Goal: Communication & Community: Answer question/provide support

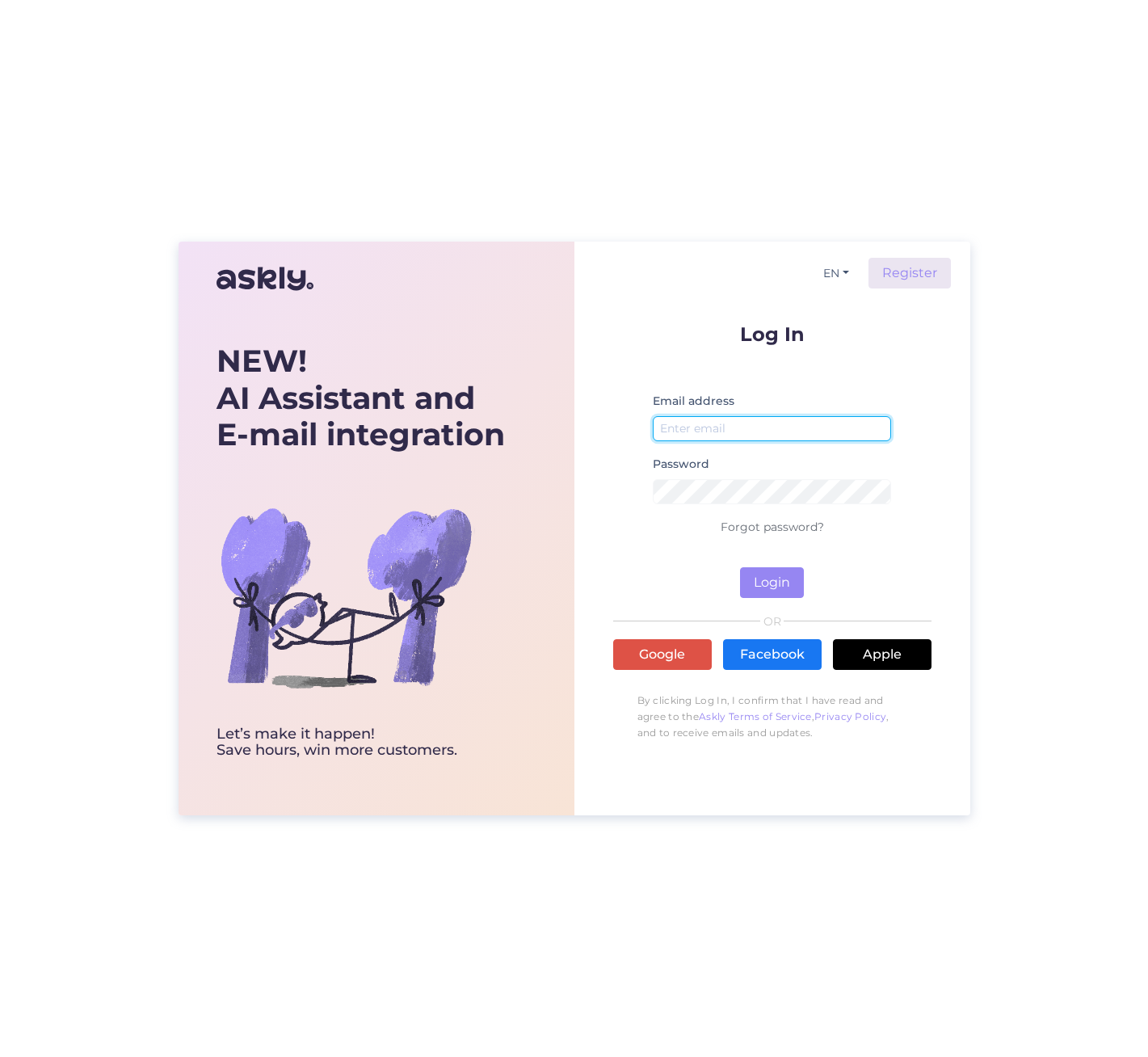
click at [672, 420] on input "email" at bounding box center [772, 428] width 239 height 25
type input "[PERSON_NAME][EMAIL_ADDRESS][DOMAIN_NAME]"
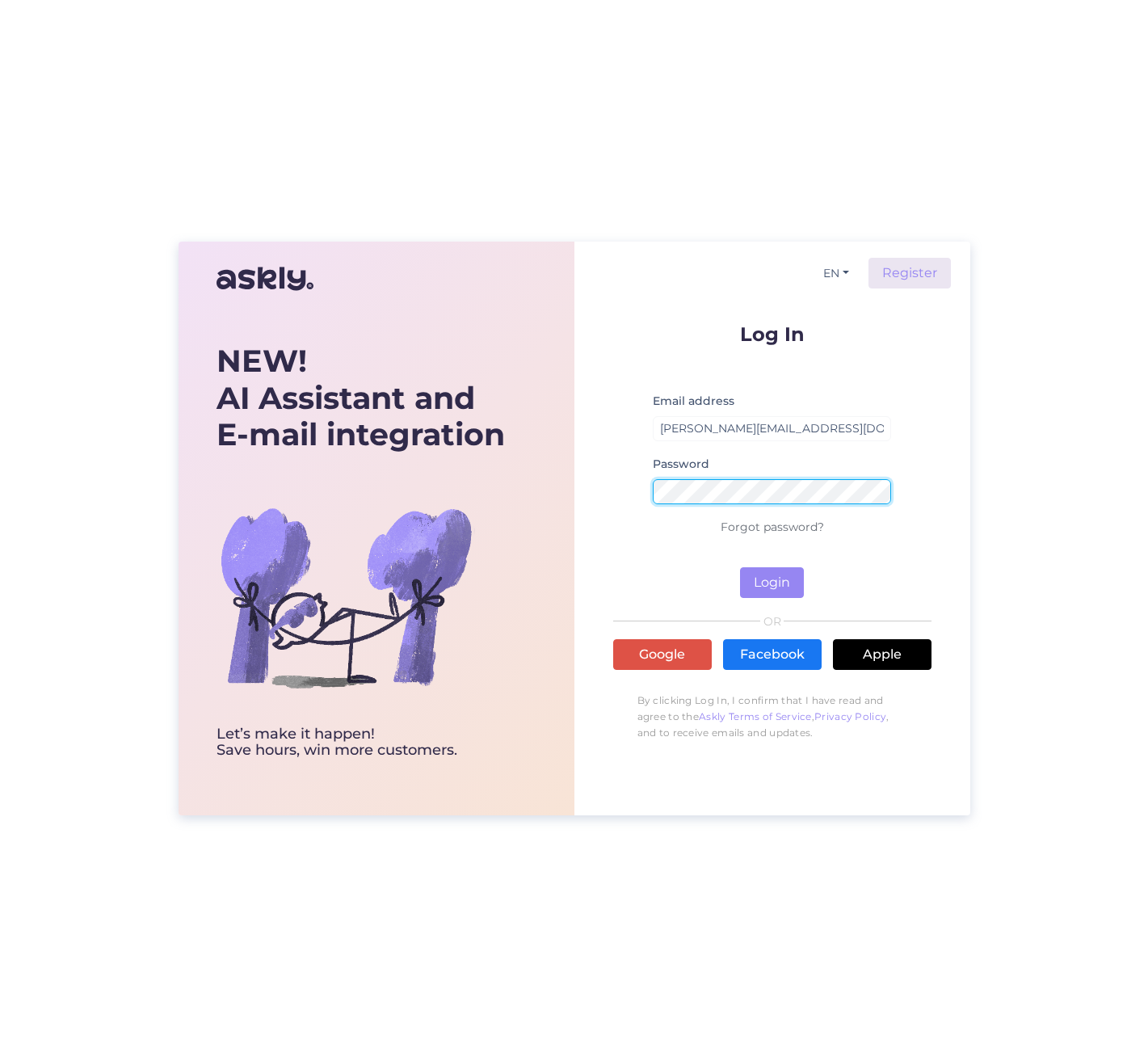
click at [740, 567] on button "Login" at bounding box center [772, 583] width 64 height 31
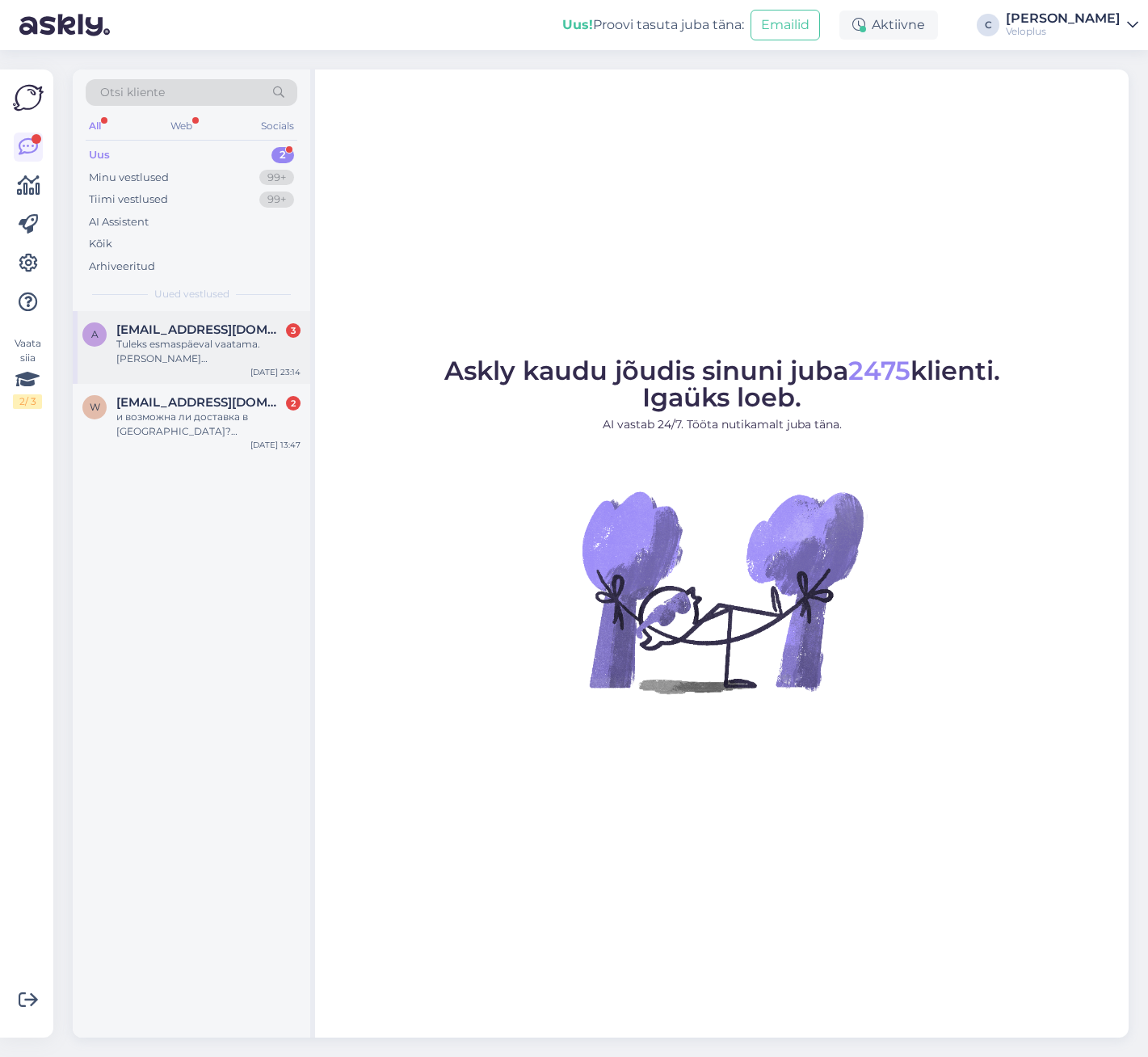
click at [191, 332] on span "[EMAIL_ADDRESS][DOMAIN_NAME]" at bounding box center [200, 330] width 168 height 15
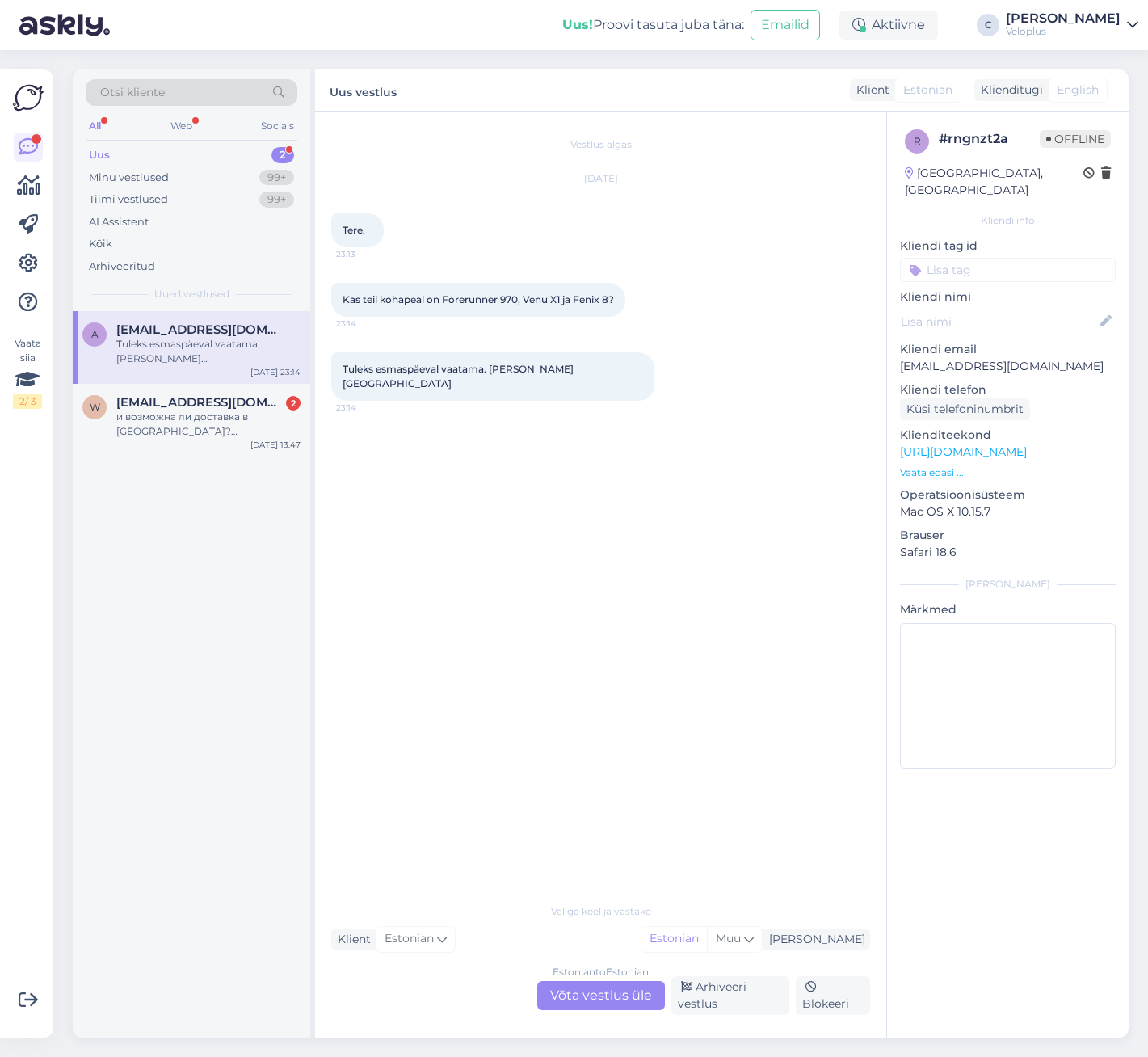
click at [611, 997] on div "Estonian to Estonian Võta vestlus üle" at bounding box center [601, 995] width 127 height 29
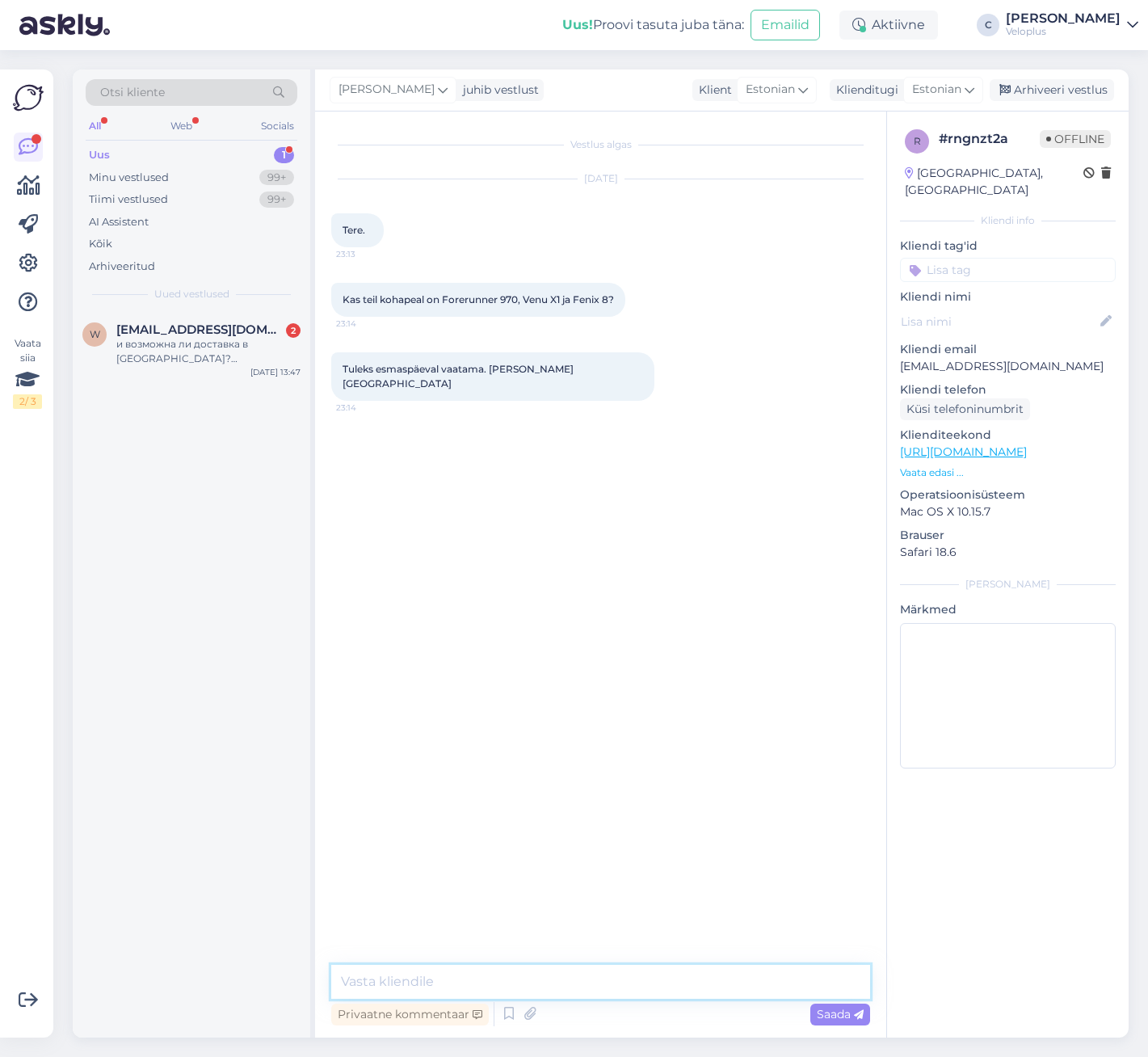
click at [470, 982] on textarea at bounding box center [601, 981] width 539 height 34
paste textarea "[URL][DOMAIN_NAME]"
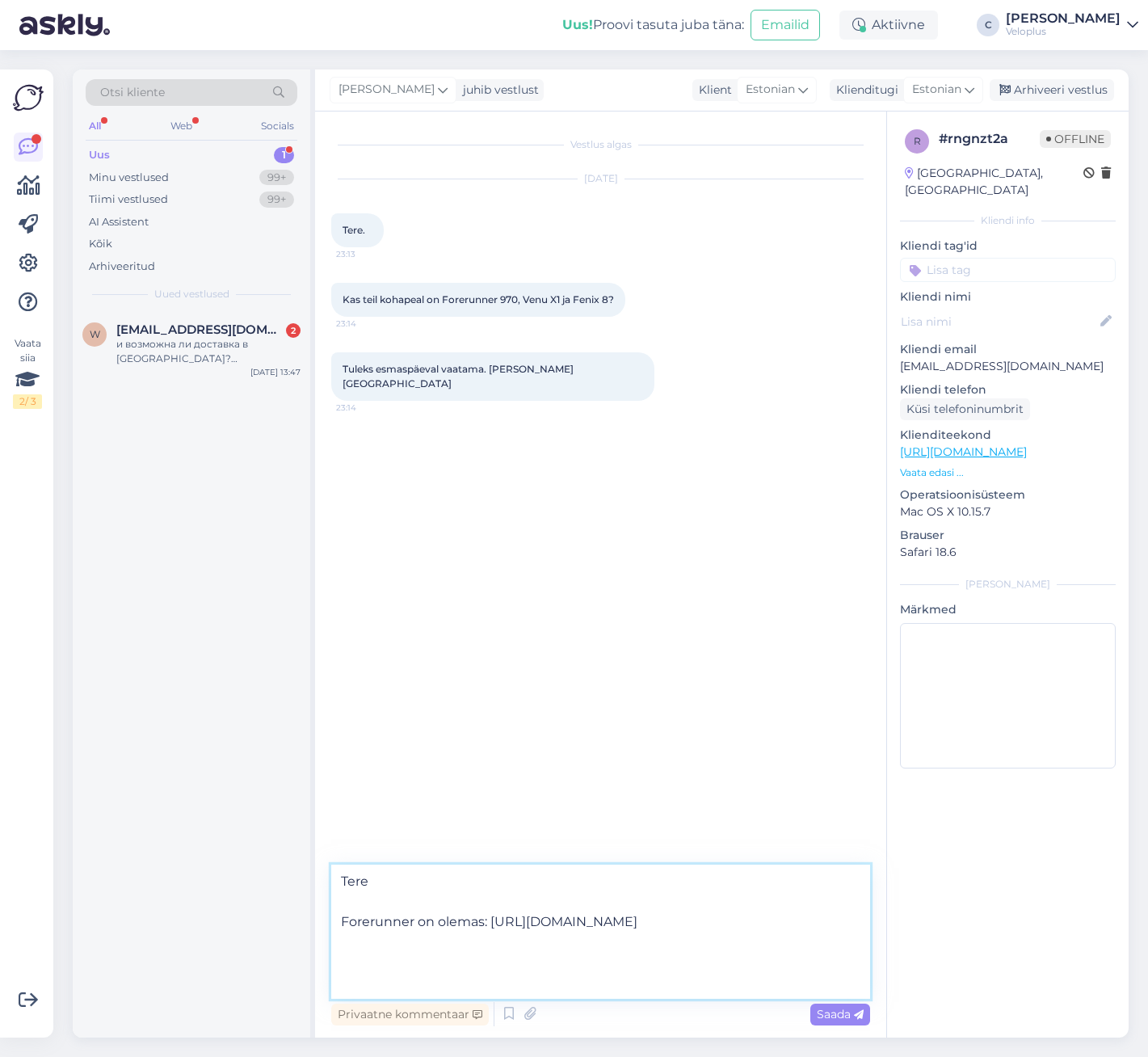
click at [428, 977] on textarea "Tere Forerunner on olemas: [URL][DOMAIN_NAME]" at bounding box center [601, 931] width 539 height 134
paste textarea "[URL][DOMAIN_NAME]"
type textarea "Tere Forerunner on olemas: [URL][DOMAIN_NAME] Fenix 8 samuti: [URL][DOMAIN_NAME]"
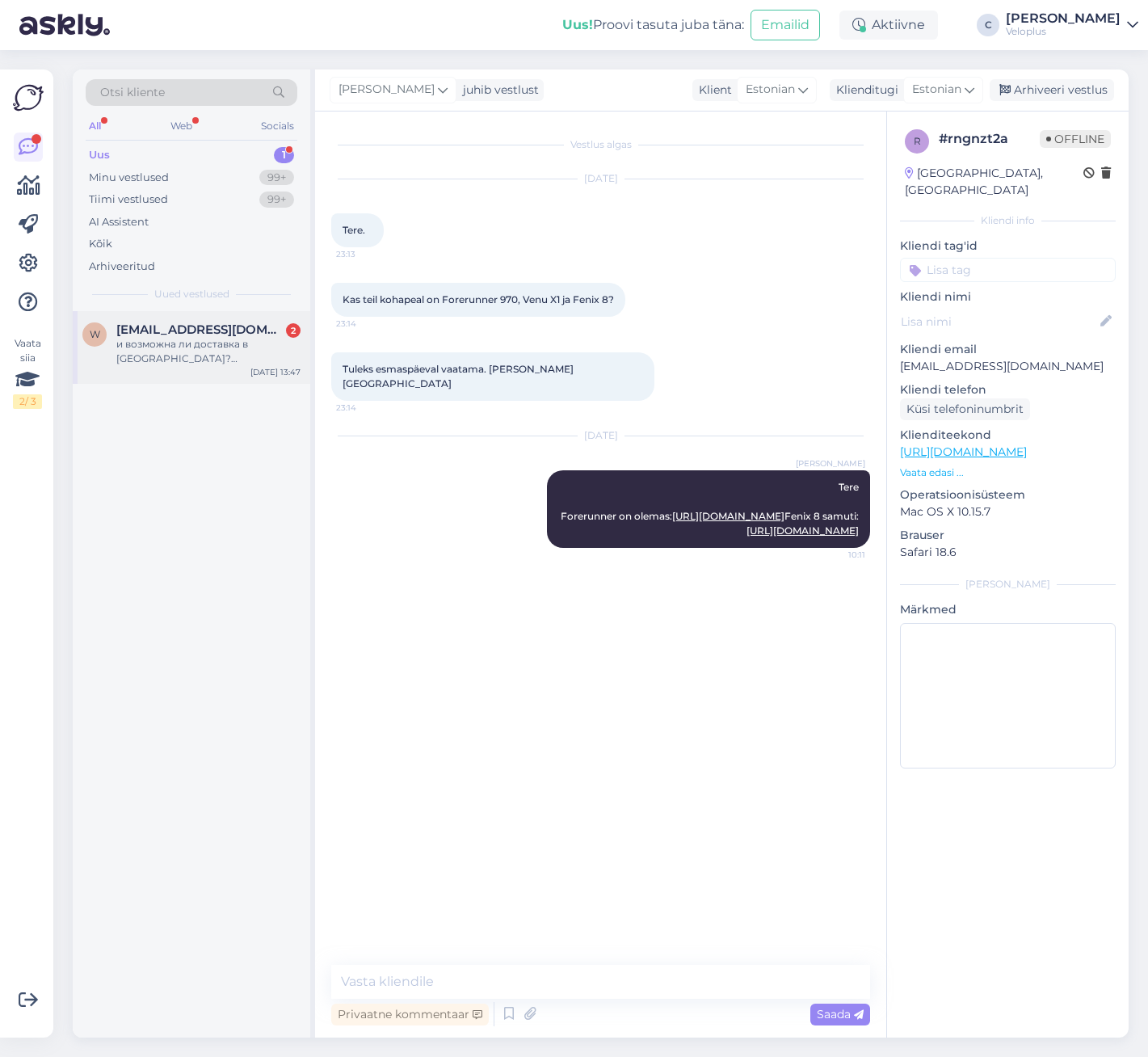
click at [173, 337] on div "и возможна ли доставка в [GEOGRAPHIC_DATA]? [PERSON_NAME] в [GEOGRAPHIC_DATA]?" at bounding box center [208, 351] width 184 height 29
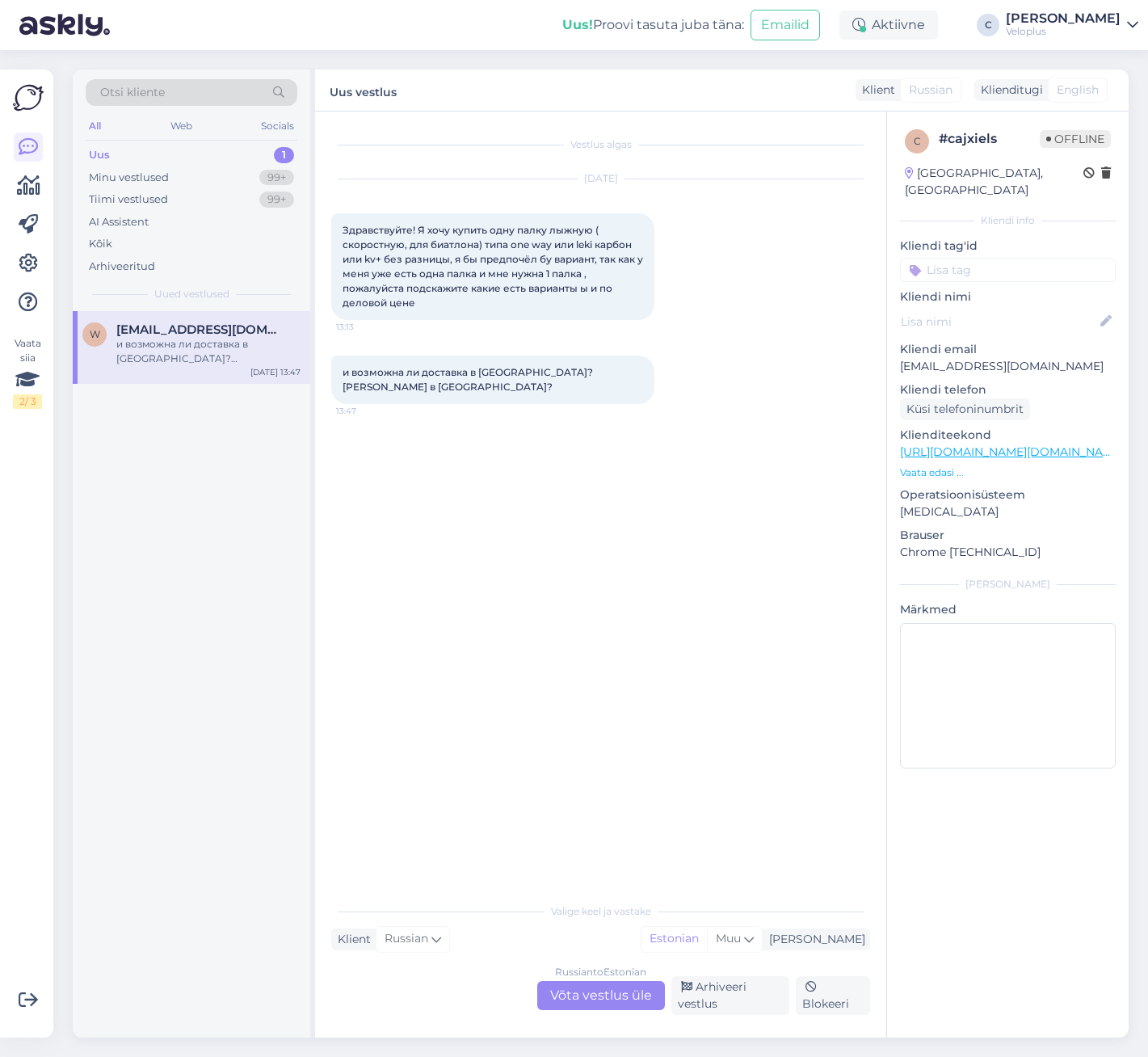
click at [610, 983] on div "Russian to Estonian Võta vestlus üle" at bounding box center [601, 995] width 127 height 29
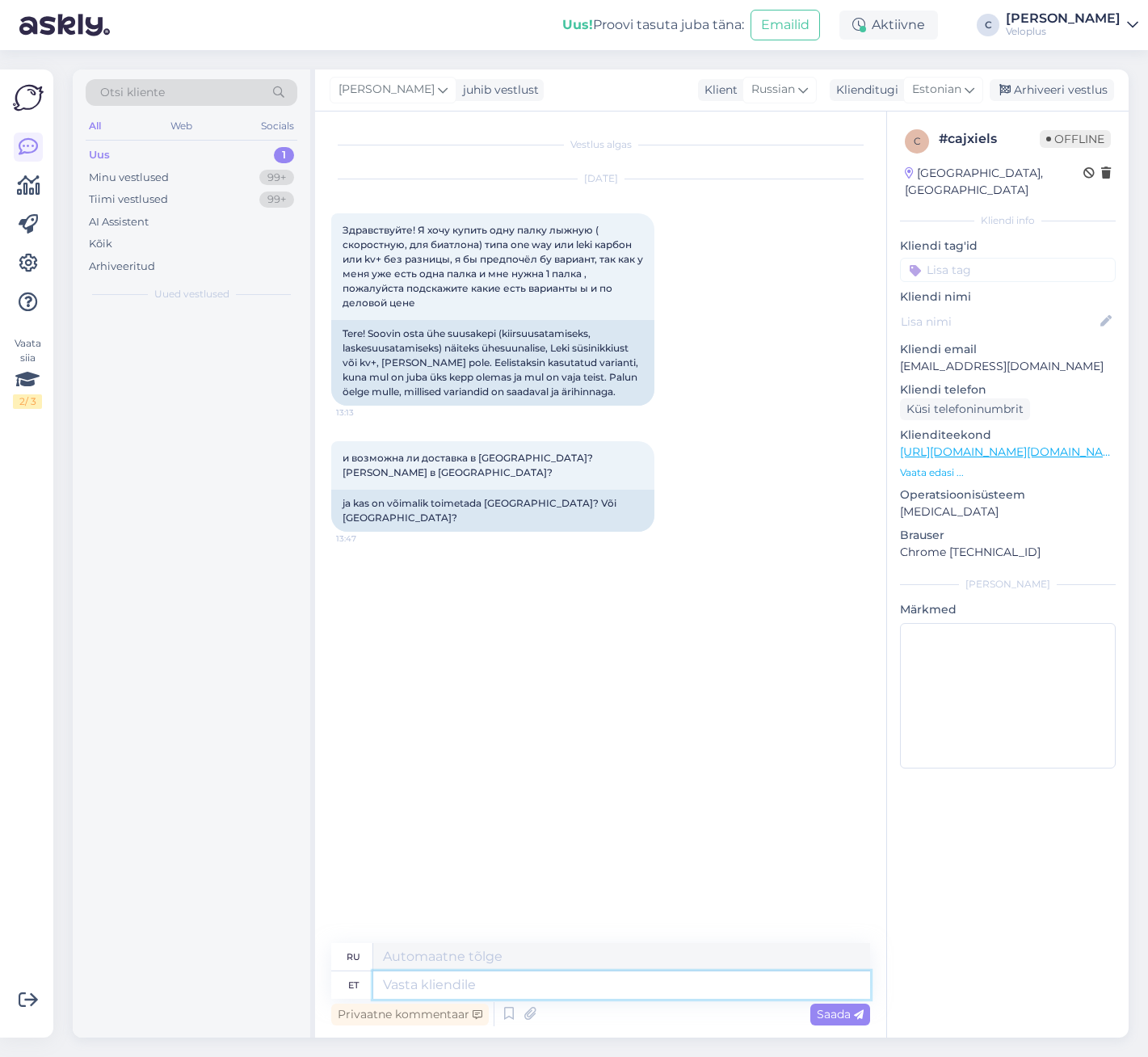
click at [608, 990] on textarea at bounding box center [621, 985] width 497 height 28
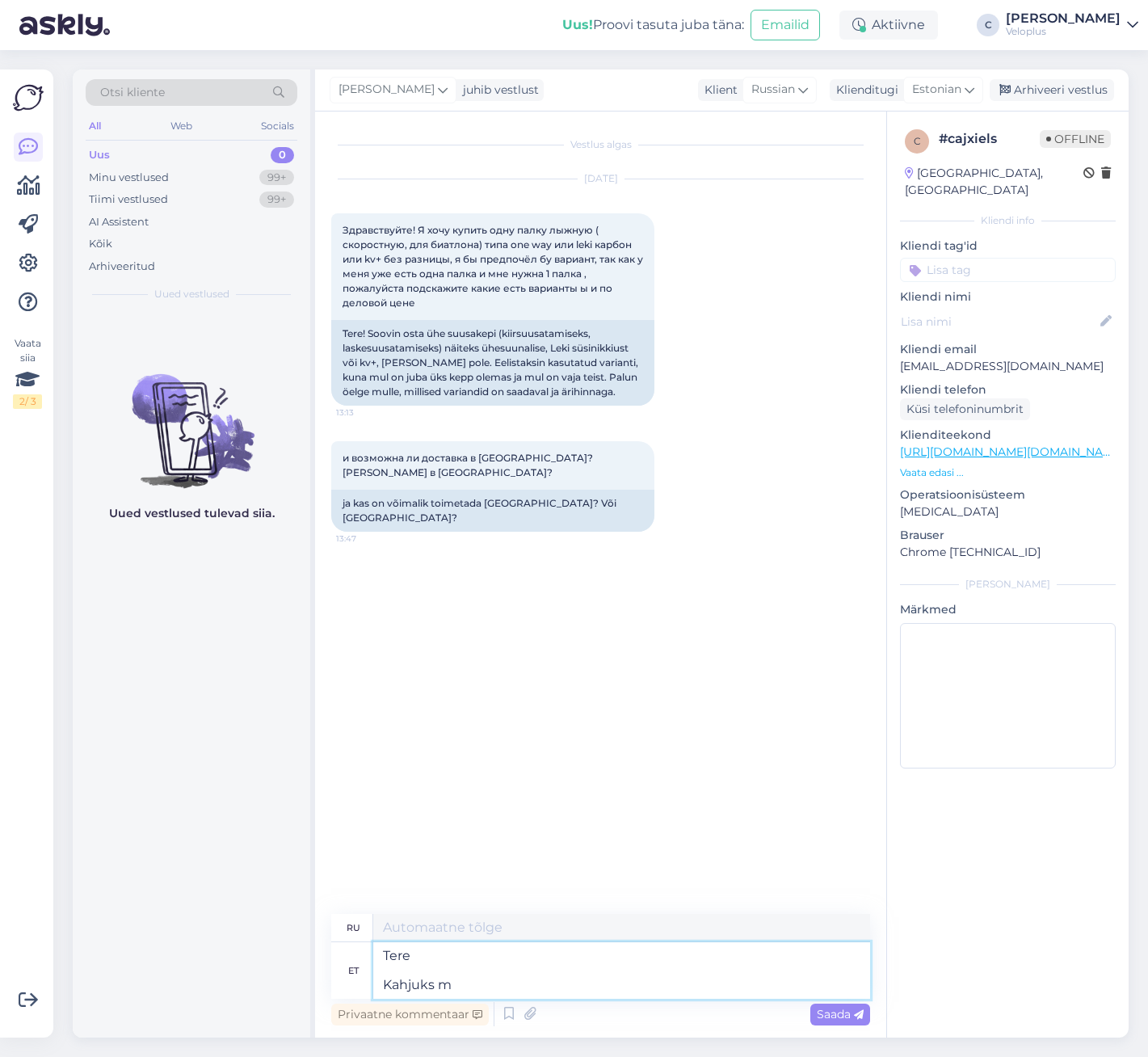
type textarea "Tere Kahjuks me"
type textarea "Привет К сожалению"
type textarea "Tere Kahjuks me ke"
type textarea "Здравствуйте К сожалению, мы"
type textarea "Tere Kahjuks me suusa"
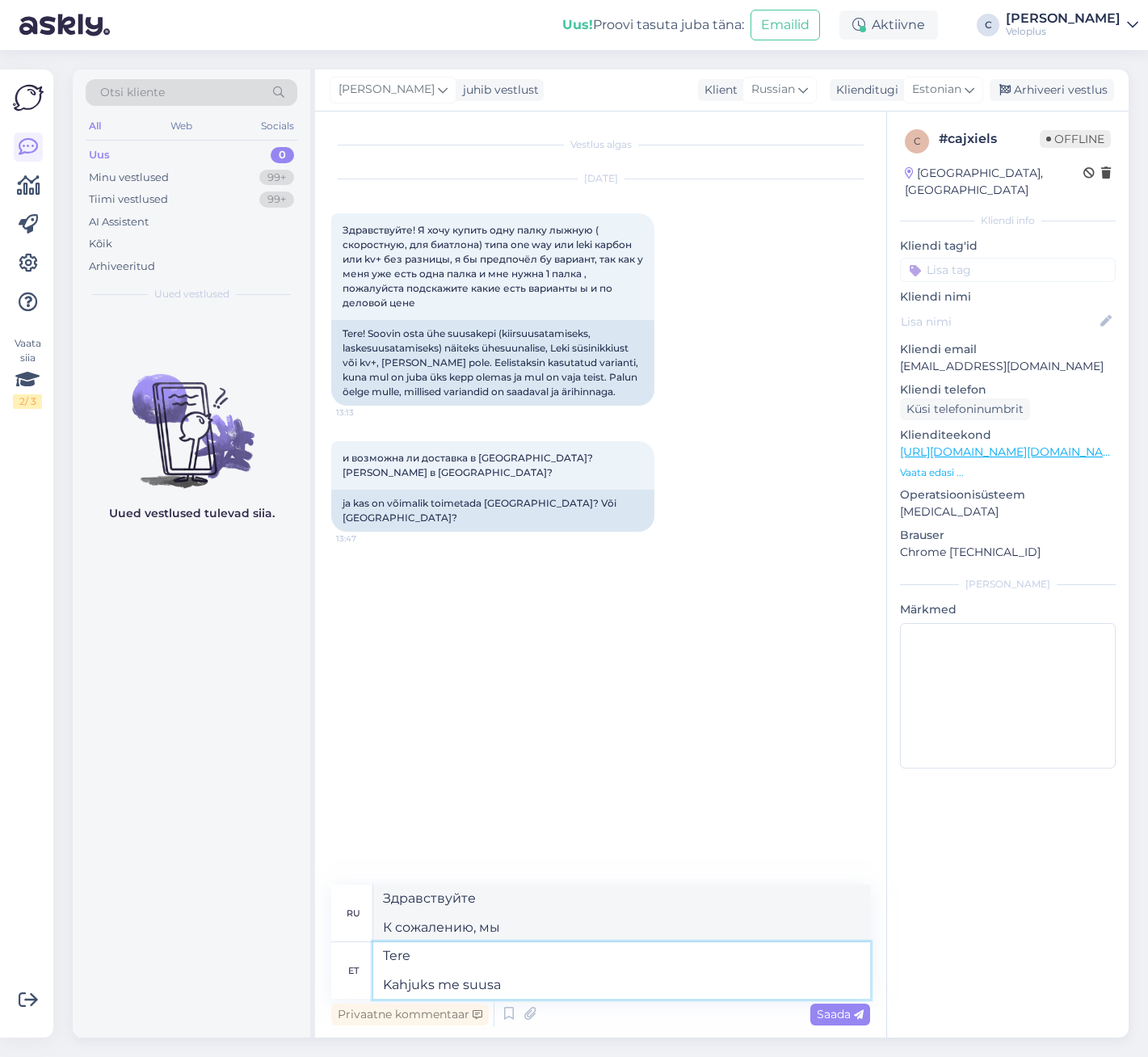
type textarea "Здравствуйте К сожалению, мы катаемся на лыжах."
type textarea "Tere Kahjuks me suusakeppe"
type textarea "Здравствуйте К сожалению, у нас нет лыжных палок."
type textarea "Tere Kahjuks me suusakeppe [GEOGRAPHIC_DATA] v"
type textarea "Здравствуйте К сожалению, у нас нет лыжных палок из [GEOGRAPHIC_DATA]."
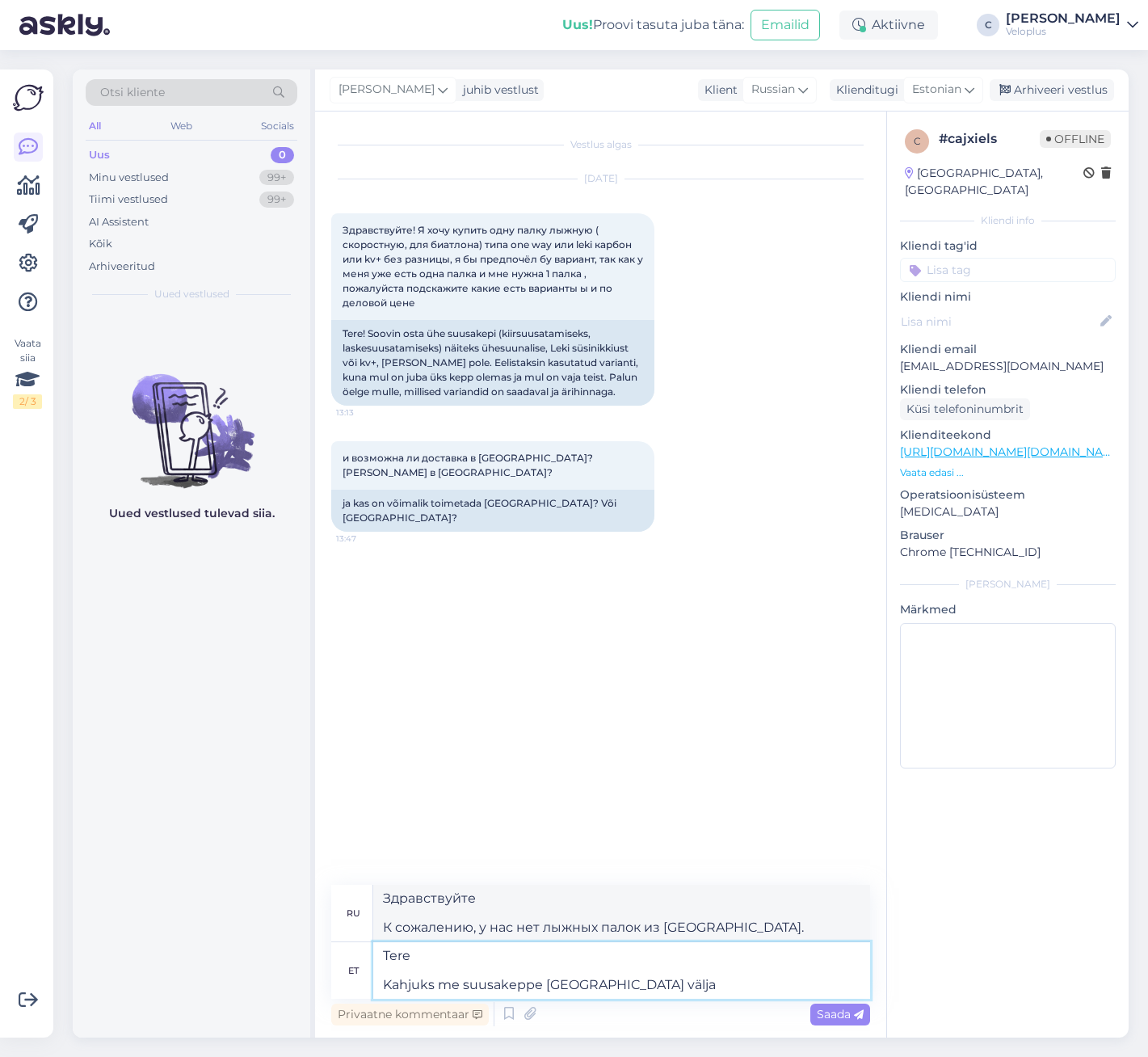
type textarea "Tere Kahjuks me suusakeppe [GEOGRAPHIC_DATA] välja e"
type textarea "Здравствуйте К сожалению, у нас нет в наличии лыжных палок."
type textarea "Tere Kahjuks me suusakeppe [GEOGRAPHIC_DATA] välja ei saa"
type textarea "Здравствуйте К сожалению, мы не отправляем лыжные палки за пределы [GEOGRAPHIC_…"
type textarea "Tere Kahjuks me suusakeppe [GEOGRAPHIC_DATA] välja ei saada. Vabandame!"
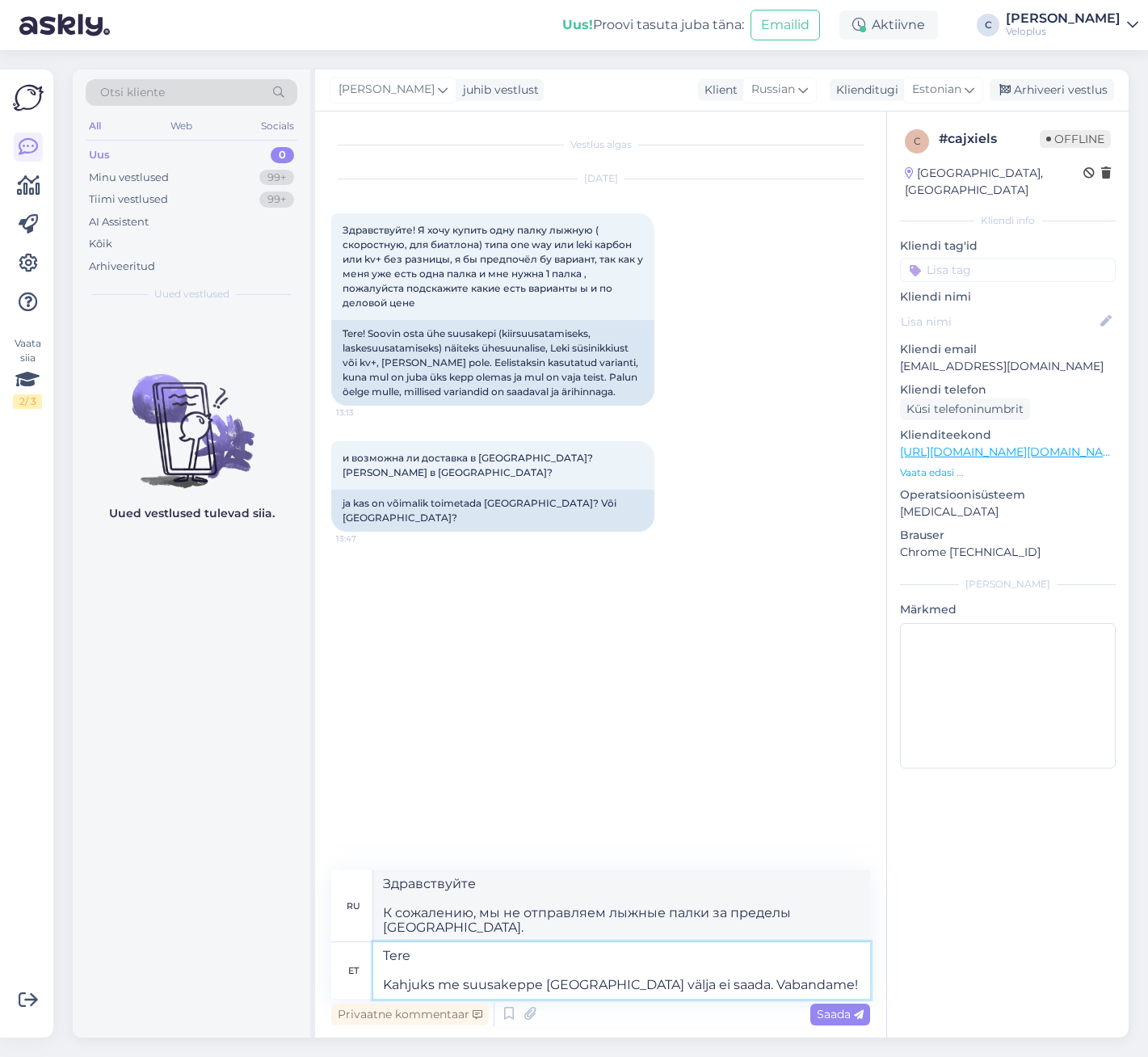
type textarea "Здравствуйте К сожалению, мы не осуществляем доставку лыжных палок за пределы […"
type textarea "Tere Kahjuks me suusakeppe [GEOGRAPHIC_DATA] välja ei saada. Vabandame!"
click at [830, 1009] on span "Saada" at bounding box center [840, 1014] width 46 height 15
